Goal: Navigation & Orientation: Understand site structure

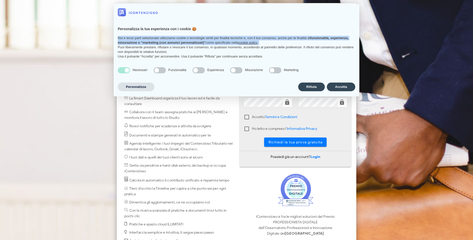
click at [263, 42] on p "Noi e terze parti selezionate utilizziamo cookie o tecnologie simili per finali…" at bounding box center [236, 40] width 237 height 9
click at [318, 42] on p "Noi e terze parti selezionate utilizziamo cookie o tecnologie simili per finali…" at bounding box center [236, 40] width 237 height 9
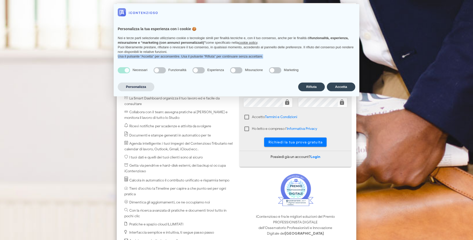
click at [291, 62] on div "Personalizza la tua esperienza con i cookie 🍪 Noi e terze parti selezionate uti…" at bounding box center [237, 41] width 246 height 43
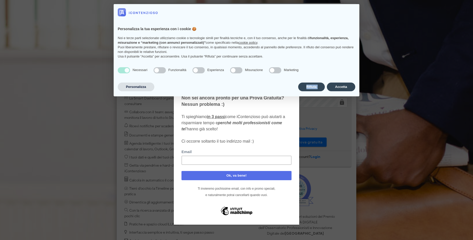
click at [291, 82] on div "Personalizza Rifiuta Accetta" at bounding box center [236, 87] width 237 height 11
click at [263, 102] on div "Non sei ancora pronto per una Prova Gratuita? Nessun problema :) Ti spieghiamo …" at bounding box center [236, 120] width 110 height 50
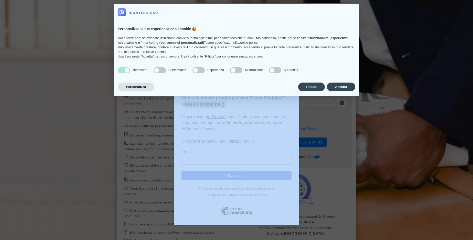
click at [318, 103] on div at bounding box center [236, 120] width 473 height 240
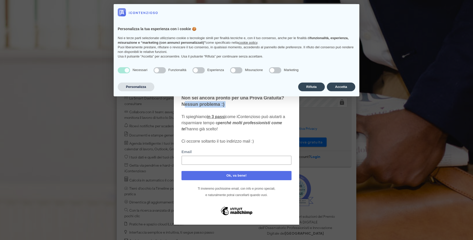
click at [247, 117] on span "Ti spieghiamo in 3 passi come iContenzioso può aiutarti a risparmiare tempo e p…" at bounding box center [233, 128] width 104 height 29
click at [247, 129] on div "Non sei ancora pronto per una Prova Gratuita? Nessun problema :) Ti spieghiamo …" at bounding box center [236, 120] width 110 height 50
click at [295, 142] on div "Non sei ancora pronto per una Prova Gratuita? Nessun problema :) Ti spieghiamo …" at bounding box center [236, 121] width 125 height 170
